Goal: Navigation & Orientation: Find specific page/section

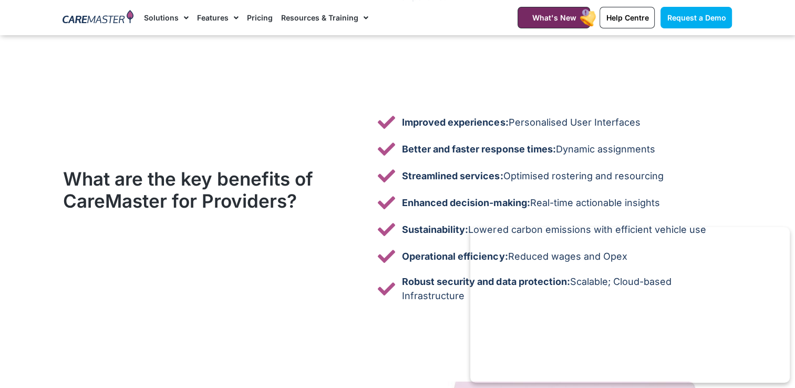
scroll to position [2984, 0]
